Goal: Check status

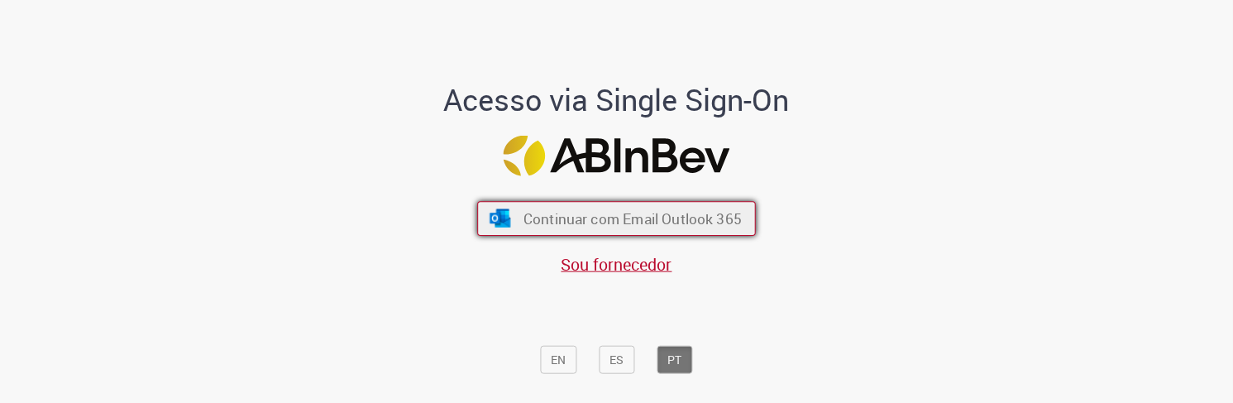
click at [604, 225] on span "Continuar com Email Outlook 365" at bounding box center [632, 218] width 218 height 19
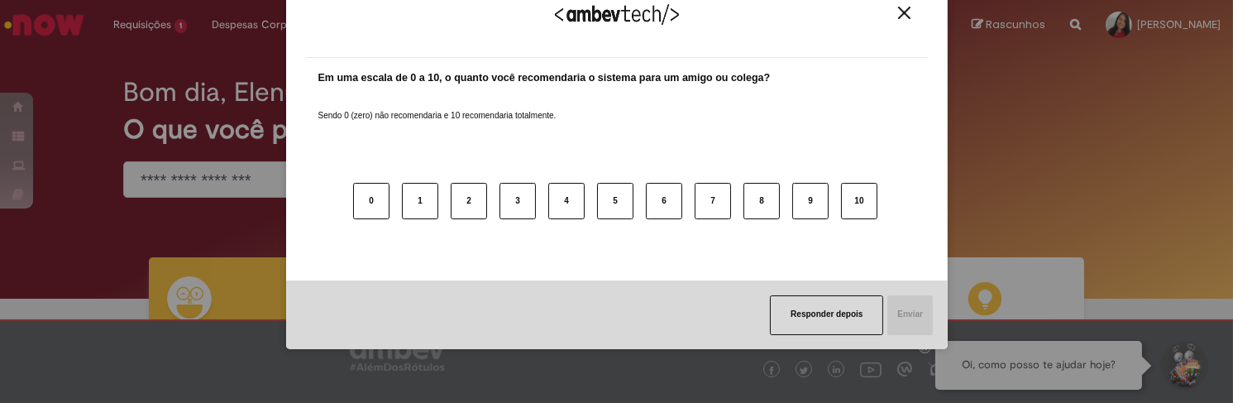
click at [898, 13] on img "Close" at bounding box center [904, 13] width 12 height 12
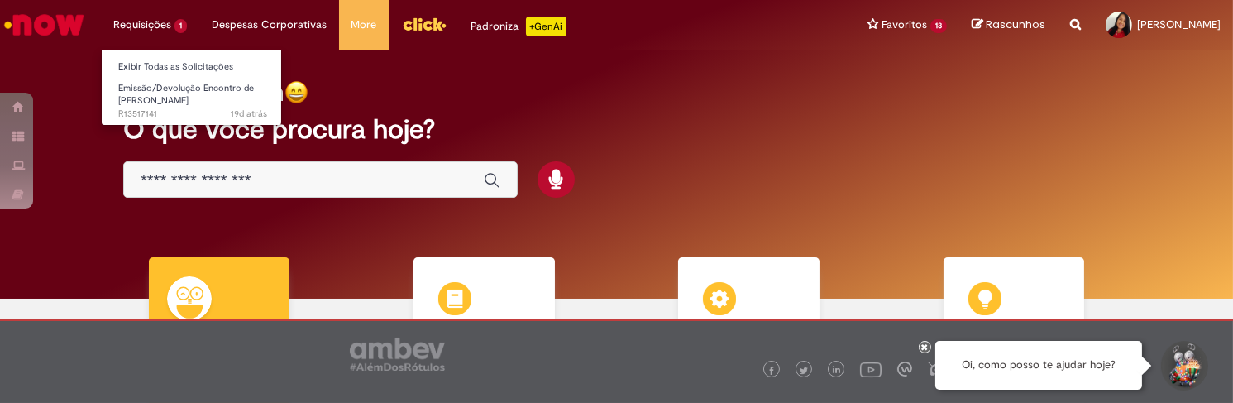
click at [171, 25] on li "Requisições 1 Exibir Todas as Solicitações Emissão/Devolução Encontro de Contas…" at bounding box center [150, 25] width 98 height 50
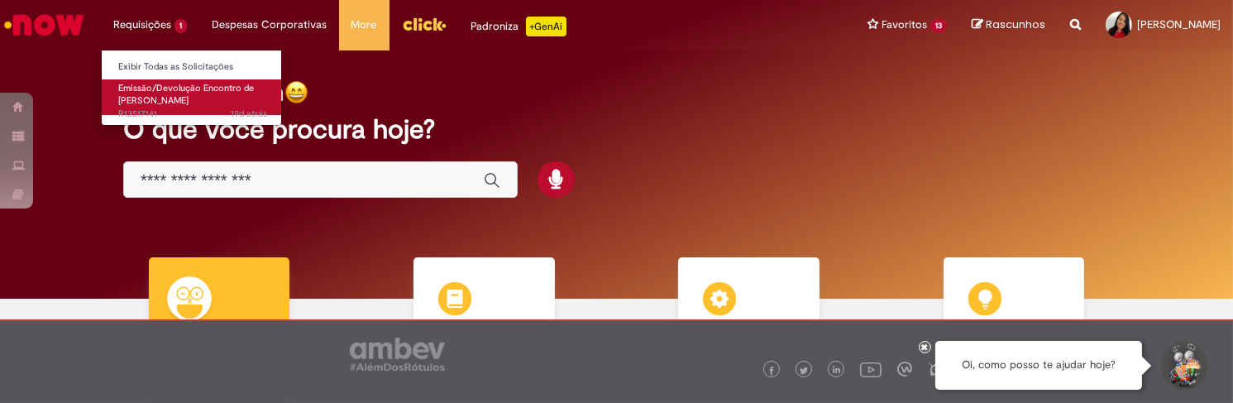
click at [170, 112] on span "19d atrás 19 dias atrás R13517141" at bounding box center [192, 114] width 149 height 13
